Goal: Information Seeking & Learning: Learn about a topic

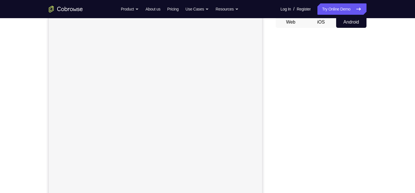
scroll to position [58, 0]
click at [372, 117] on div "Your Support Agent Your Customer Web iOS Android Next Steps We’d be happy to gi…" at bounding box center [207, 148] width 363 height 374
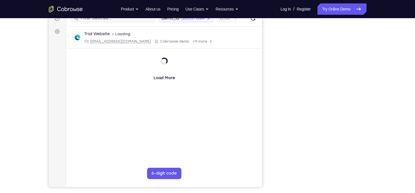
scroll to position [73, 0]
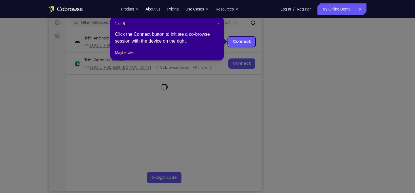
click at [218, 25] on span "×" at bounding box center [218, 23] width 2 height 5
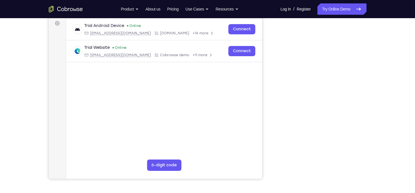
scroll to position [73, 0]
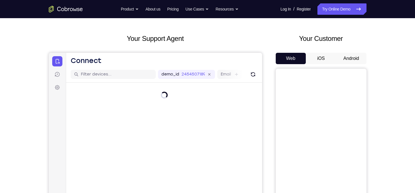
scroll to position [18, 0]
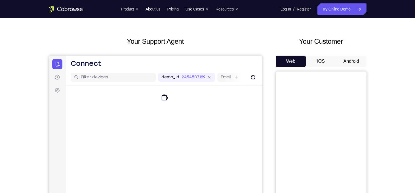
click at [338, 60] on button "Android" at bounding box center [351, 61] width 30 height 11
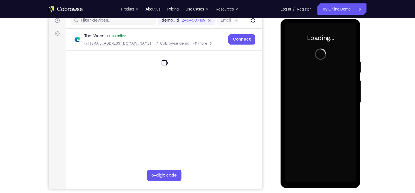
scroll to position [0, 0]
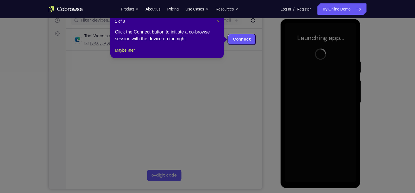
click at [218, 20] on span "×" at bounding box center [218, 21] width 2 height 5
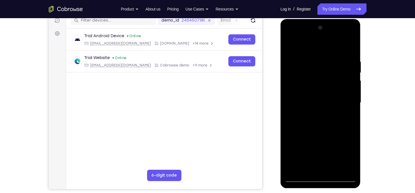
click at [320, 177] on div at bounding box center [320, 102] width 71 height 159
click at [342, 154] on div at bounding box center [320, 102] width 71 height 159
click at [291, 37] on div at bounding box center [320, 102] width 71 height 159
click at [308, 69] on div at bounding box center [320, 102] width 71 height 159
click at [294, 98] on div at bounding box center [320, 102] width 71 height 159
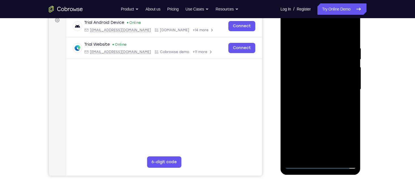
scroll to position [88, 0]
click at [332, 134] on div at bounding box center [320, 89] width 71 height 159
drag, startPoint x: 324, startPoint y: 111, endPoint x: 329, endPoint y: 72, distance: 39.5
click at [329, 72] on div at bounding box center [320, 89] width 71 height 159
click at [324, 138] on div at bounding box center [320, 89] width 71 height 159
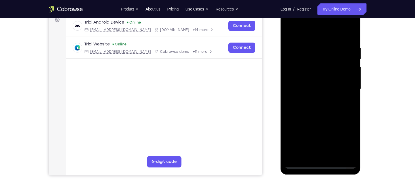
click at [322, 120] on div at bounding box center [320, 89] width 71 height 159
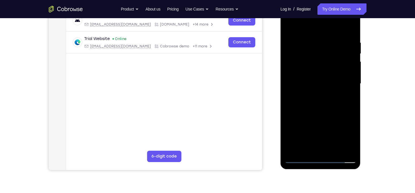
click at [320, 114] on div at bounding box center [320, 83] width 71 height 159
drag, startPoint x: 299, startPoint y: 101, endPoint x: 301, endPoint y: 112, distance: 10.3
click at [301, 112] on div at bounding box center [320, 83] width 71 height 159
click at [318, 100] on div at bounding box center [320, 83] width 71 height 159
drag, startPoint x: 328, startPoint y: 101, endPoint x: 332, endPoint y: 118, distance: 17.7
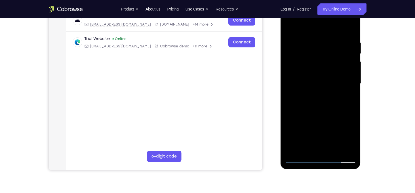
click at [332, 118] on div at bounding box center [320, 83] width 71 height 159
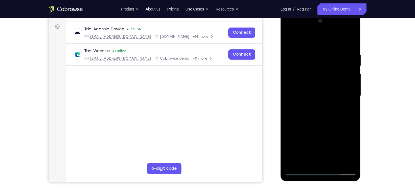
scroll to position [81, 0]
click at [302, 171] on div at bounding box center [320, 96] width 71 height 159
click at [343, 30] on div at bounding box center [320, 96] width 71 height 159
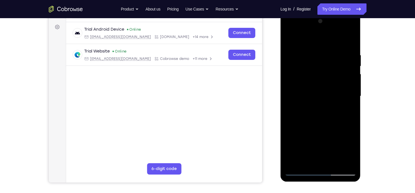
click at [344, 29] on div at bounding box center [320, 96] width 71 height 159
click at [345, 29] on div at bounding box center [320, 96] width 71 height 159
click at [301, 170] on div at bounding box center [320, 96] width 71 height 159
click at [343, 28] on div at bounding box center [320, 96] width 71 height 159
click at [299, 171] on div at bounding box center [320, 96] width 71 height 159
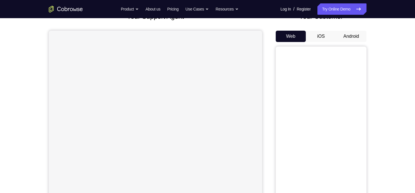
scroll to position [45, 0]
click at [356, 37] on button "Android" at bounding box center [351, 33] width 30 height 11
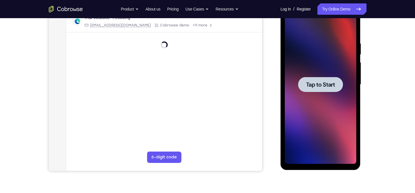
scroll to position [0, 0]
click at [334, 83] on span "Tap to Start" at bounding box center [320, 85] width 29 height 6
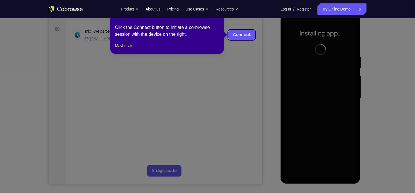
scroll to position [77, 0]
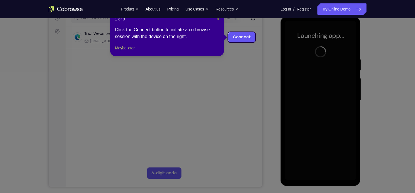
click at [217, 20] on span "×" at bounding box center [218, 19] width 2 height 5
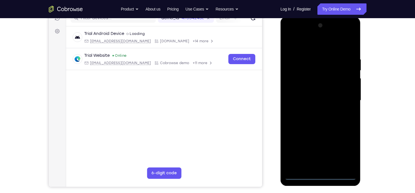
click at [321, 175] on div at bounding box center [320, 100] width 71 height 159
click at [348, 154] on div at bounding box center [320, 100] width 71 height 159
click at [303, 45] on div at bounding box center [320, 100] width 71 height 159
click at [311, 70] on div at bounding box center [320, 100] width 71 height 159
click at [295, 96] on div at bounding box center [320, 100] width 71 height 159
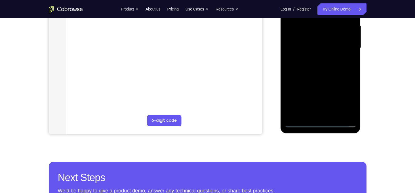
scroll to position [130, 0]
click at [313, 114] on div at bounding box center [320, 47] width 71 height 159
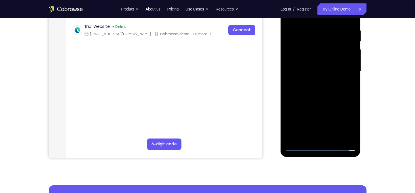
scroll to position [106, 0]
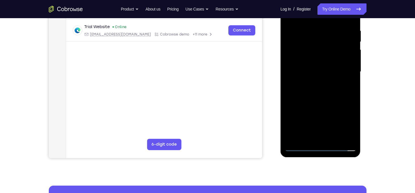
click at [319, 98] on div at bounding box center [320, 71] width 71 height 159
click at [318, 101] on div at bounding box center [320, 71] width 71 height 159
click at [297, 111] on div at bounding box center [320, 71] width 71 height 159
